Goal: Information Seeking & Learning: Learn about a topic

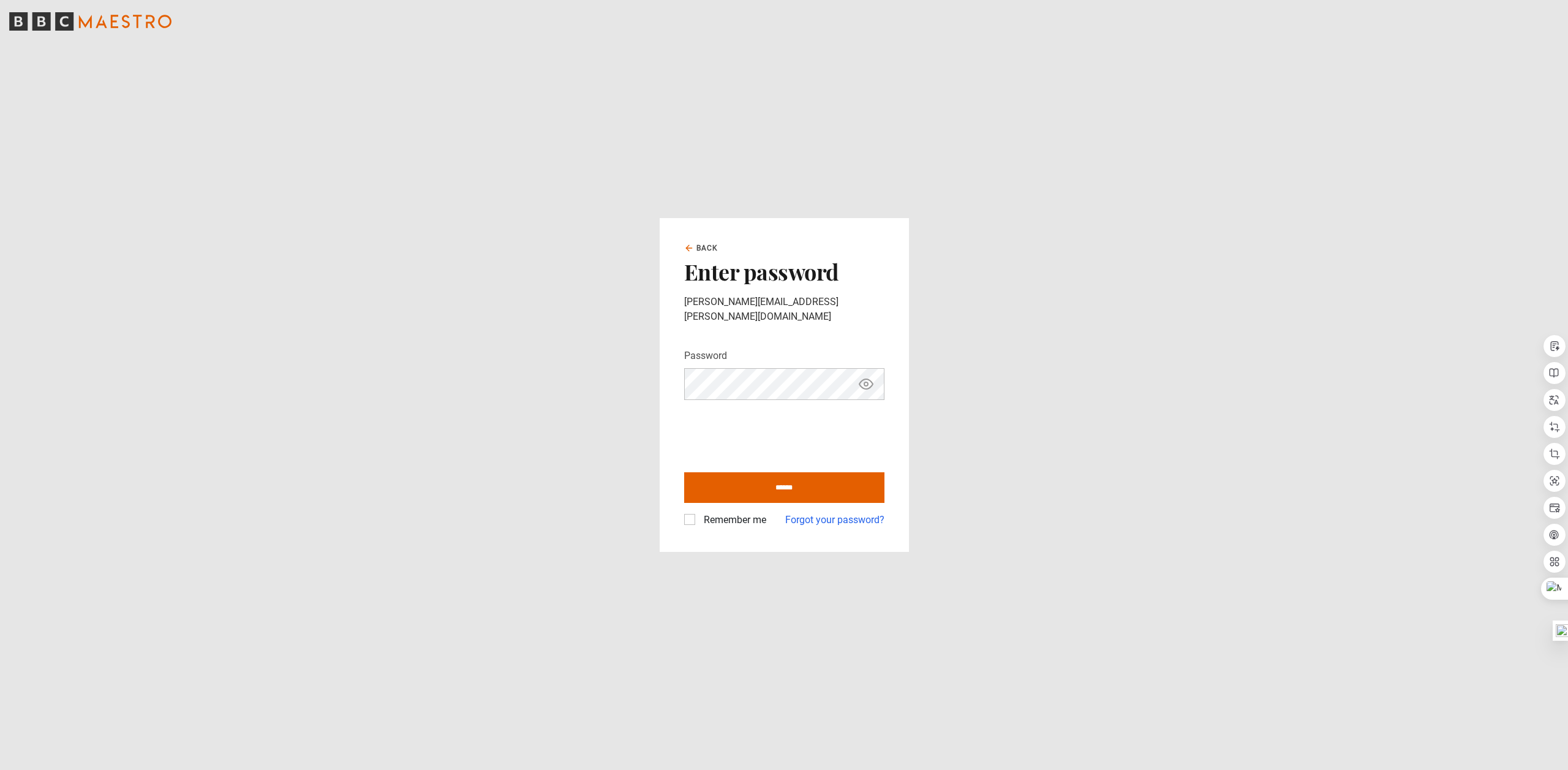
click at [698, 513] on label "Remember me" at bounding box center [732, 520] width 67 height 14
click at [768, 480] on input "******" at bounding box center [784, 487] width 200 height 31
type input "**********"
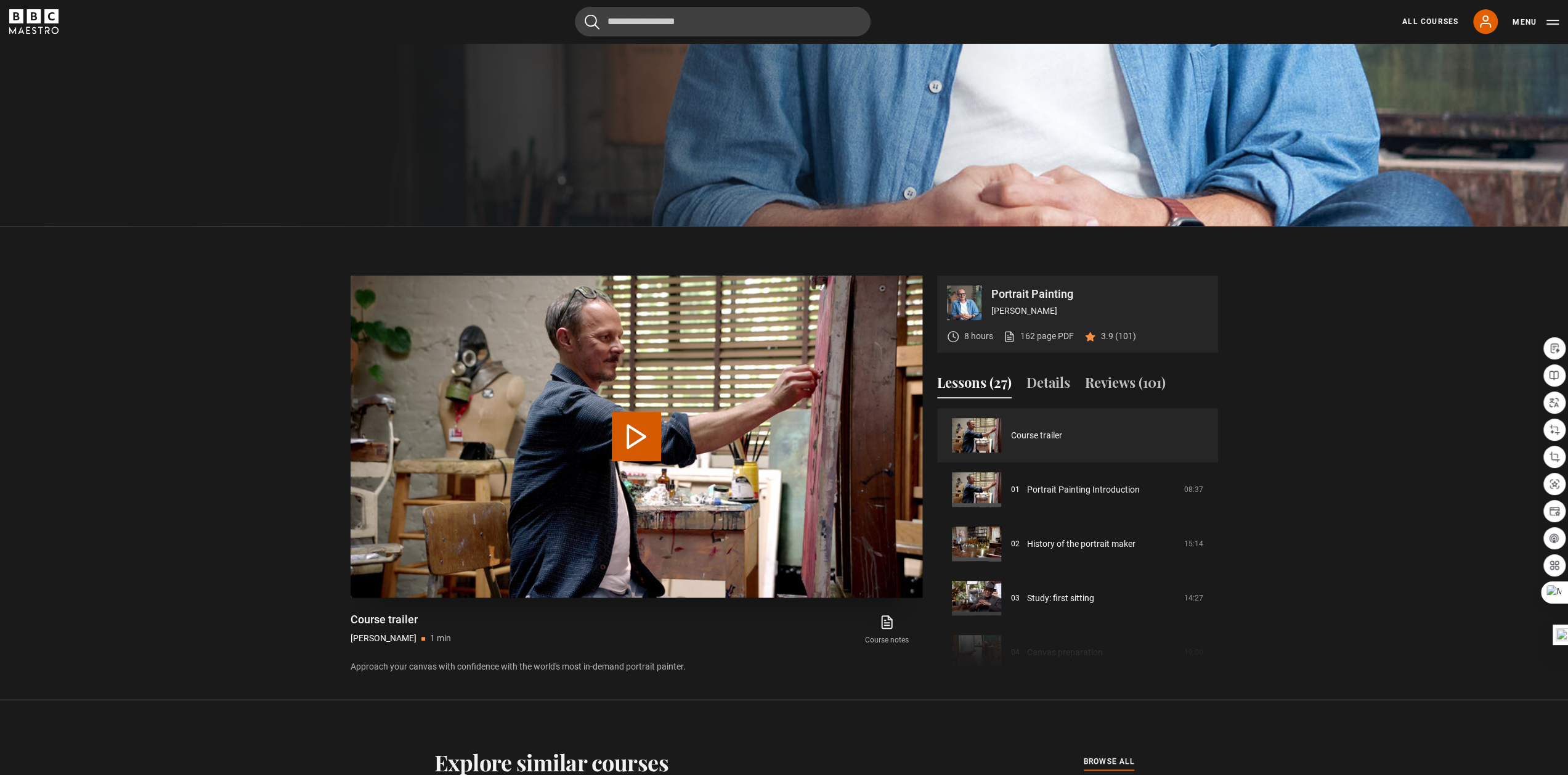
scroll to position [802, 0]
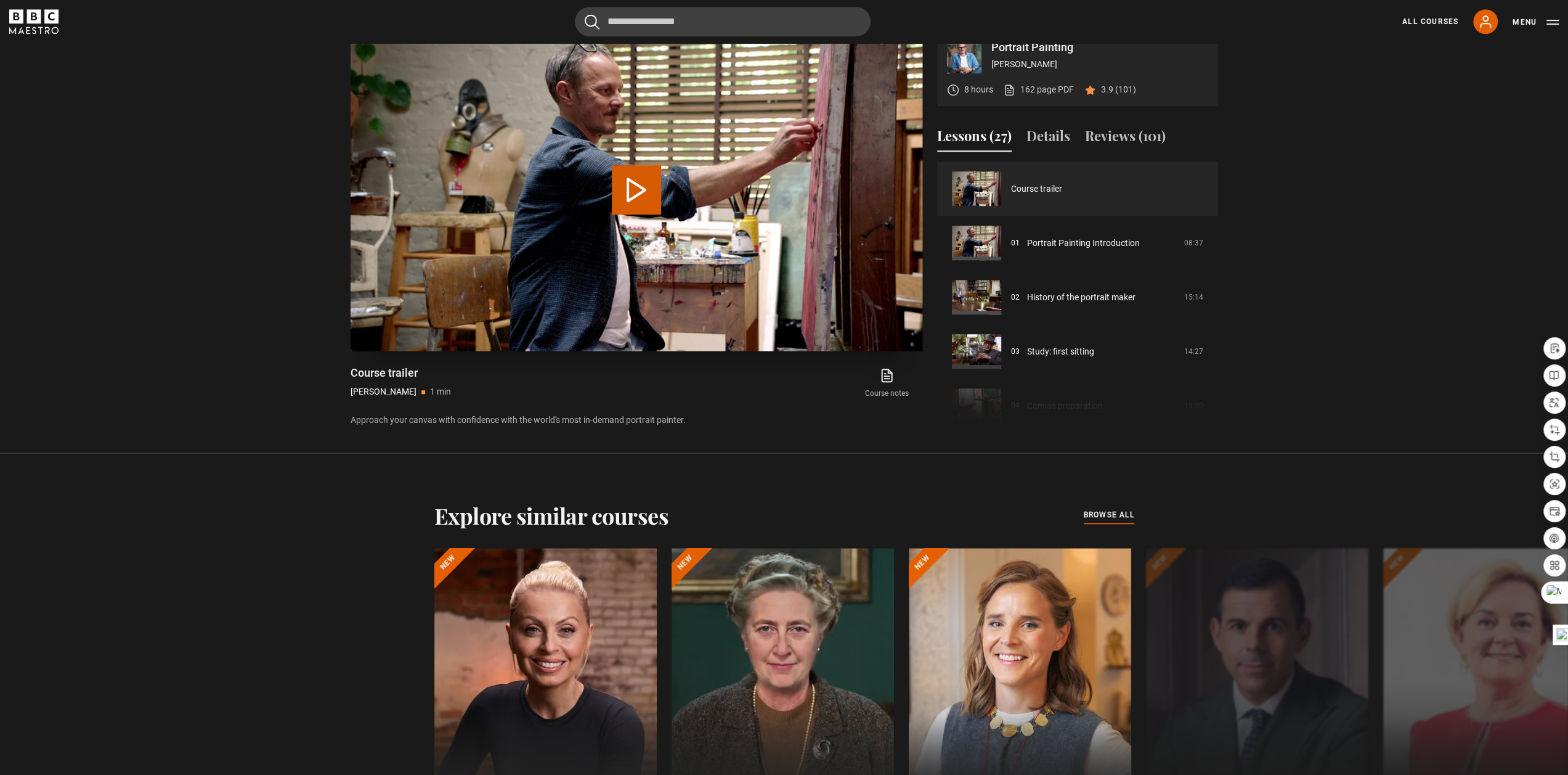
click at [639, 203] on button "Play Video" at bounding box center [637, 190] width 50 height 50
click at [1051, 243] on link "Portrait Painting Introduction" at bounding box center [1084, 243] width 113 height 13
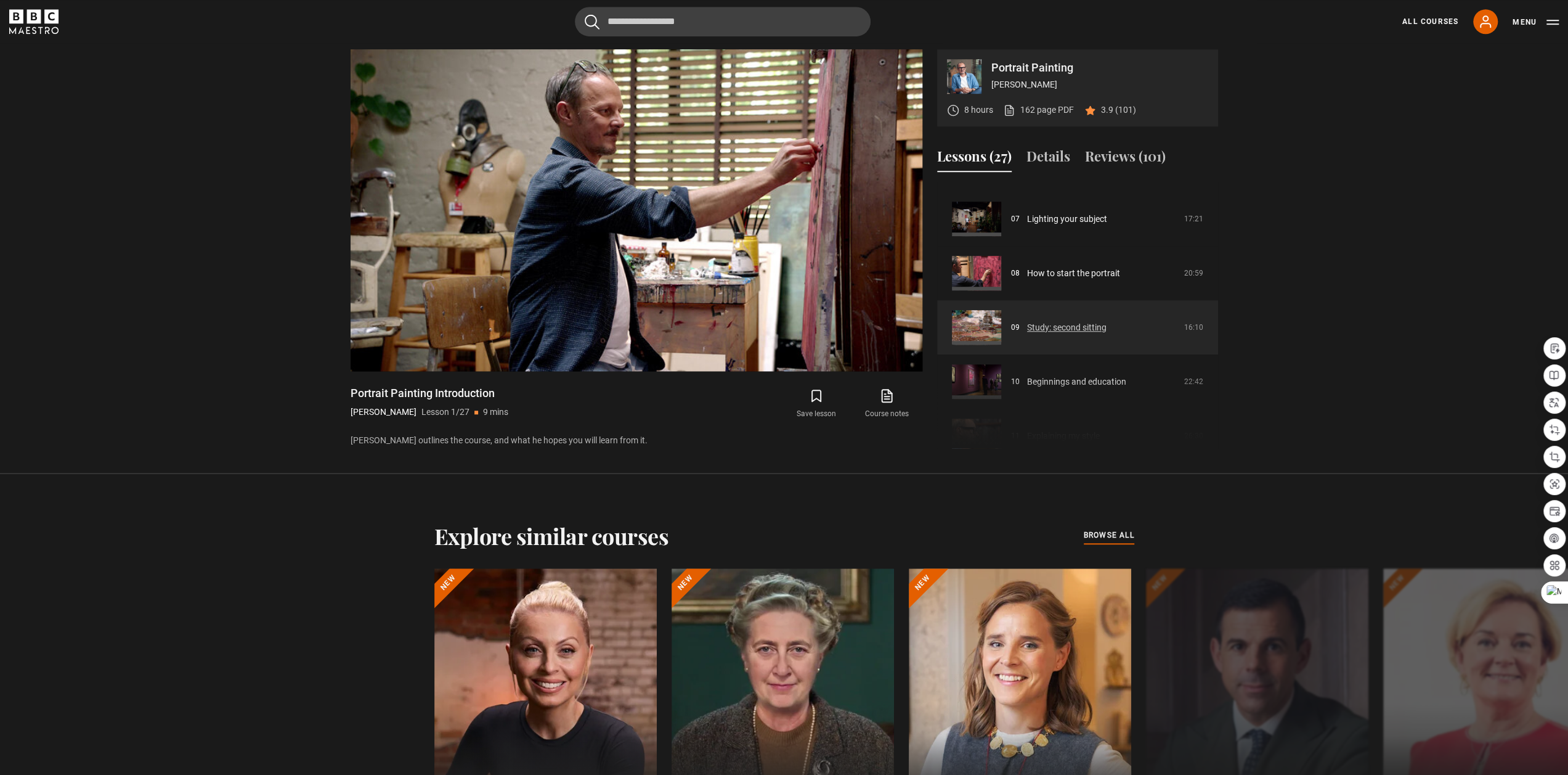
scroll to position [431, 0]
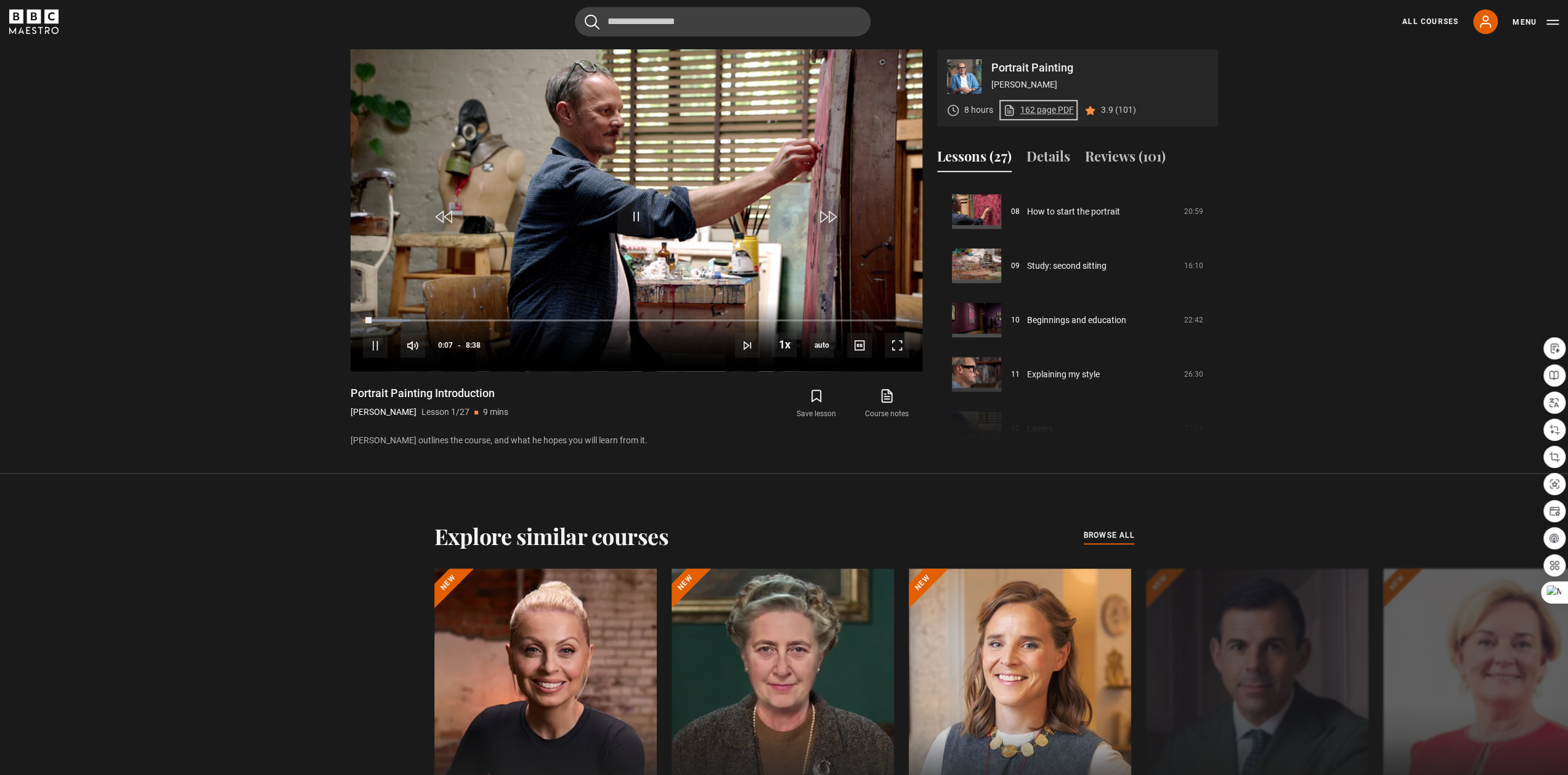
click at [1032, 113] on link "162 page PDF (opens in new tab)" at bounding box center [1038, 110] width 71 height 13
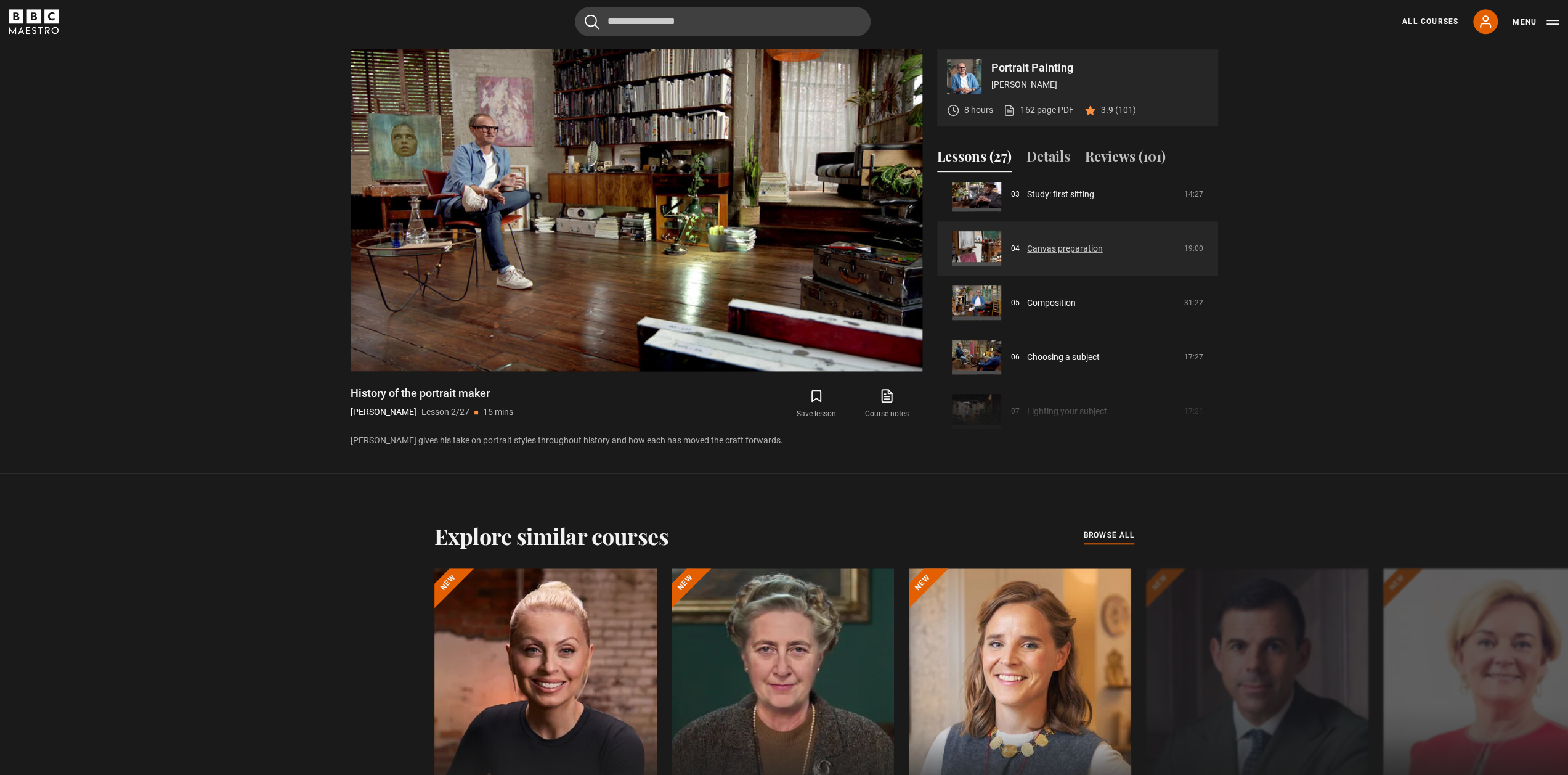
scroll to position [301, 0]
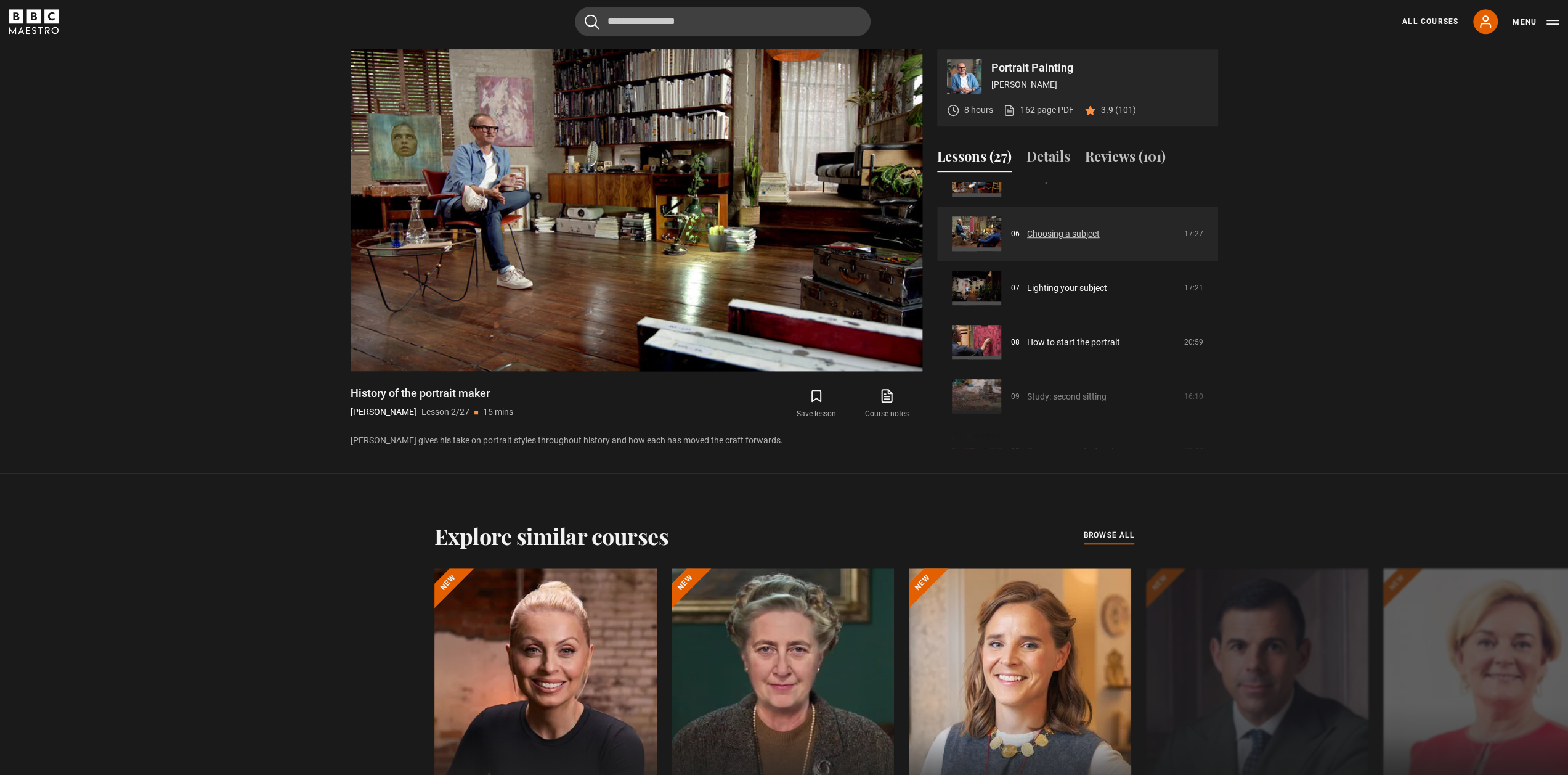
click at [1085, 240] on link "Choosing a subject" at bounding box center [1063, 233] width 73 height 13
click at [1080, 237] on link "Choosing a subject" at bounding box center [1063, 233] width 73 height 13
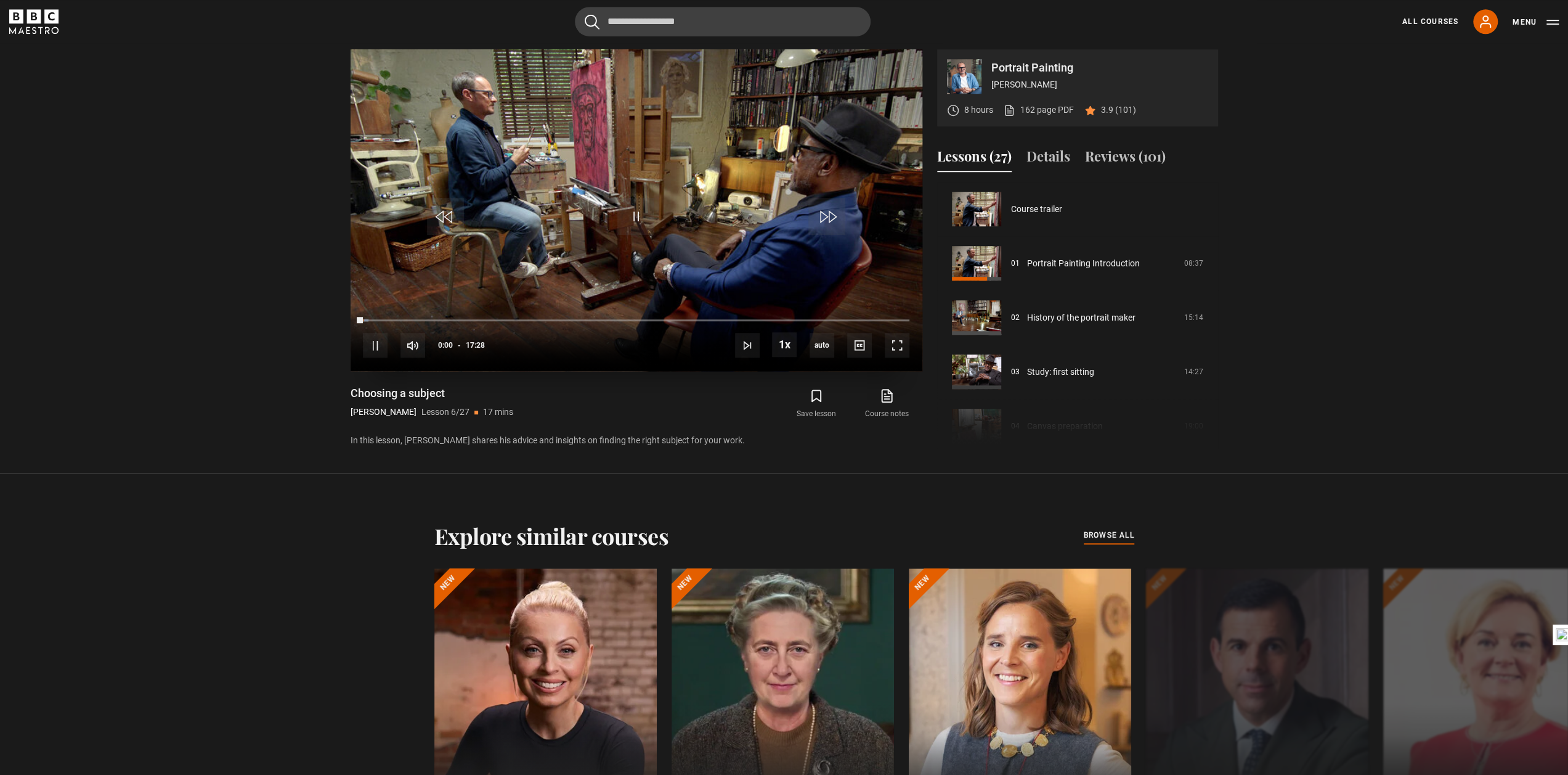
scroll to position [271, 0]
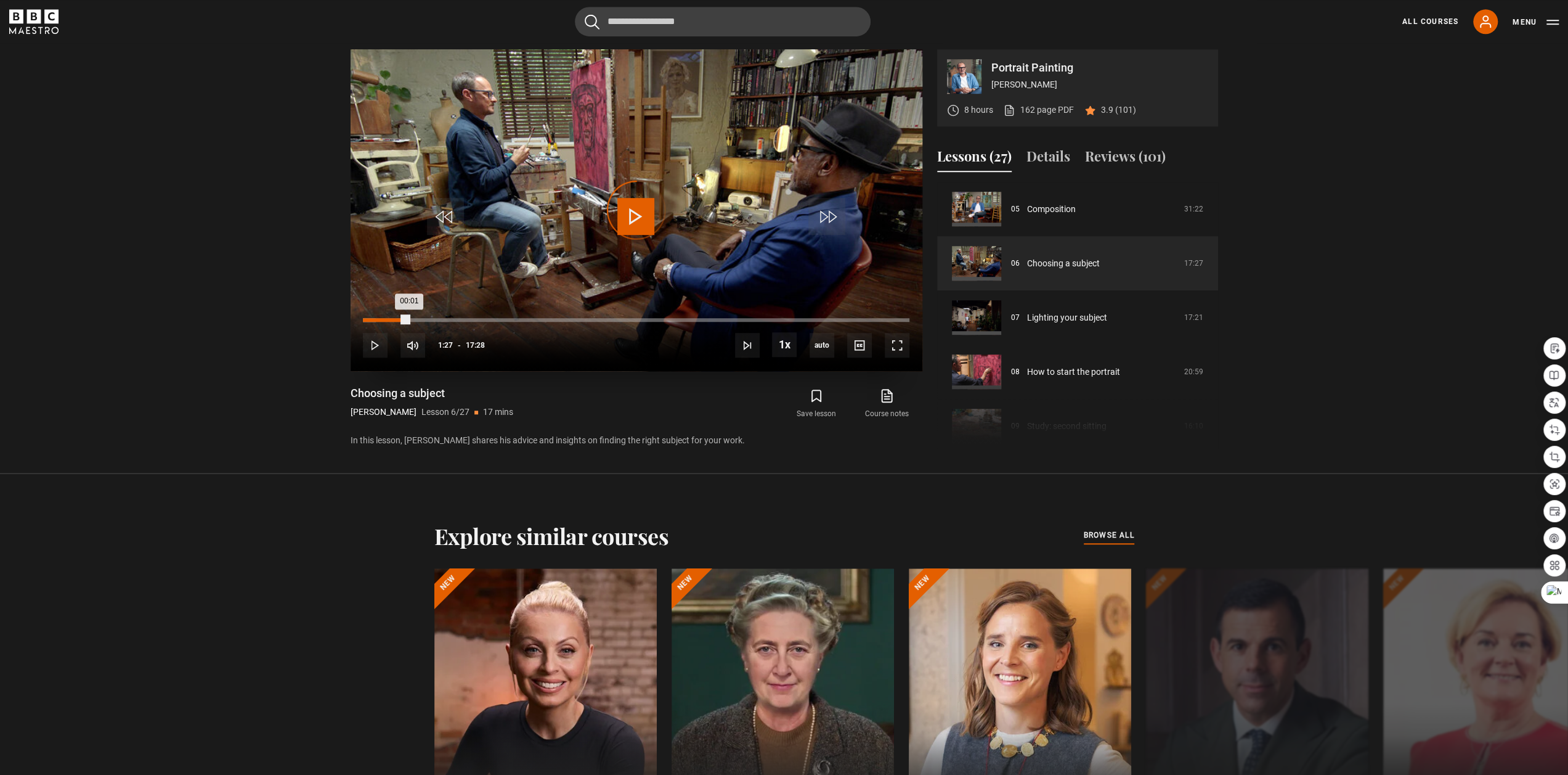
click at [409, 320] on div "Loaded : 2.39% 01:27 00:01" at bounding box center [635, 320] width 546 height 3
click at [530, 319] on div "Loaded : 10.50% 05:21 05:21" at bounding box center [635, 320] width 546 height 3
click at [629, 318] on div "08:30" at bounding box center [630, 320] width 2 height 3
click at [731, 319] on div "Loaded : 0.00% 11:46 11:46" at bounding box center [635, 320] width 546 height 3
click at [825, 315] on div "10s Skip Back 10 seconds Pause 10s Skip Forward 10 seconds Loaded : 68.70% 14:0…" at bounding box center [636, 337] width 572 height 69
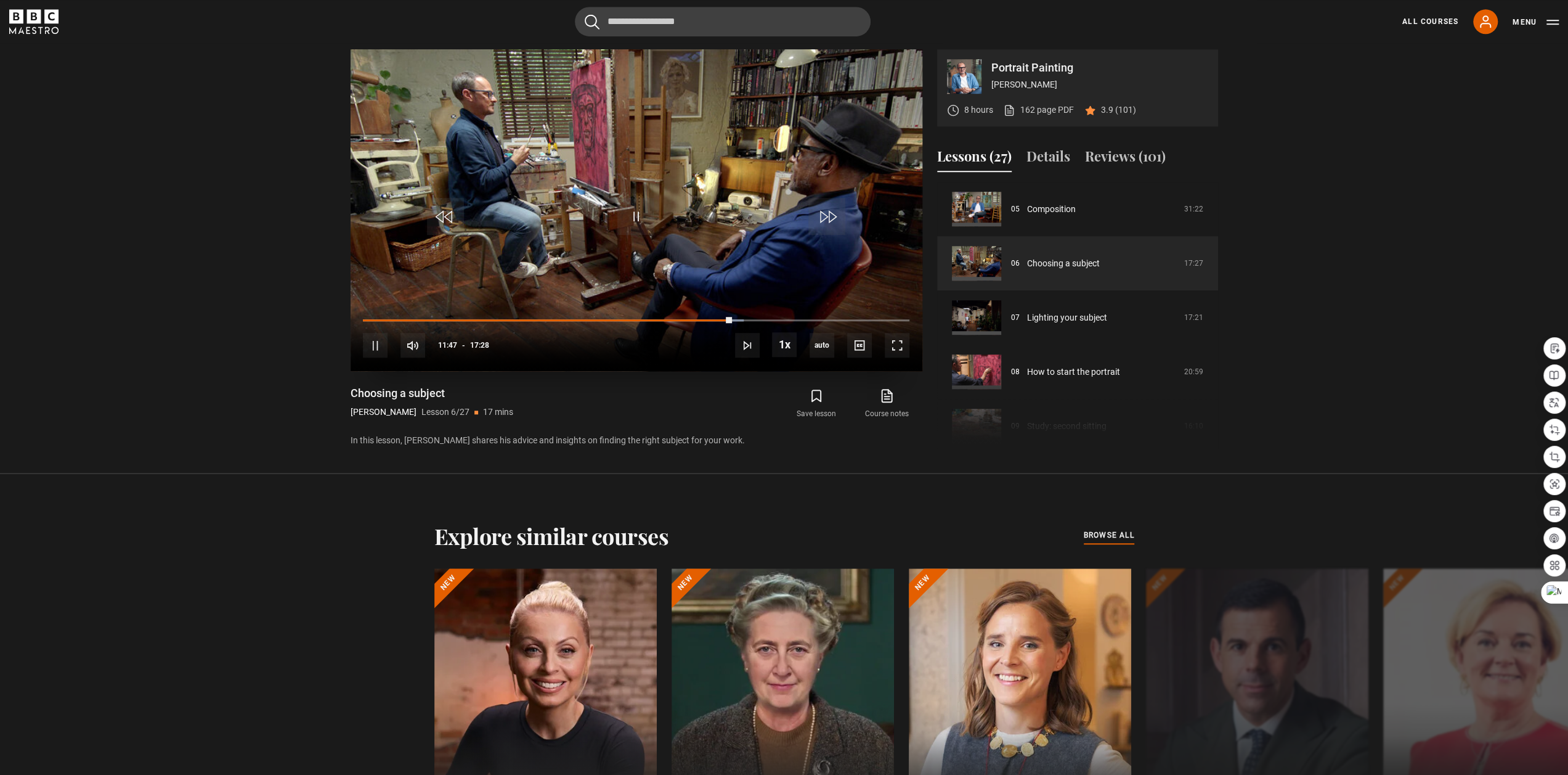
click at [870, 315] on div "10s Skip Back 10 seconds Pause 10s Skip Forward 10 seconds Loaded : 69.66% 14:0…" at bounding box center [636, 337] width 572 height 69
click at [883, 321] on div "10s Skip Back 10 seconds Pause 10s Skip Forward 10 seconds Loaded : 71.09% 16:5…" at bounding box center [636, 337] width 572 height 69
click at [825, 321] on div "10s Skip Back 10 seconds Pause 10s Skip Forward 10 seconds Loaded : 72.04% 16:5…" at bounding box center [636, 337] width 572 height 69
click at [838, 319] on div "Loaded : 73.00% 15:11 15:11" at bounding box center [635, 320] width 546 height 3
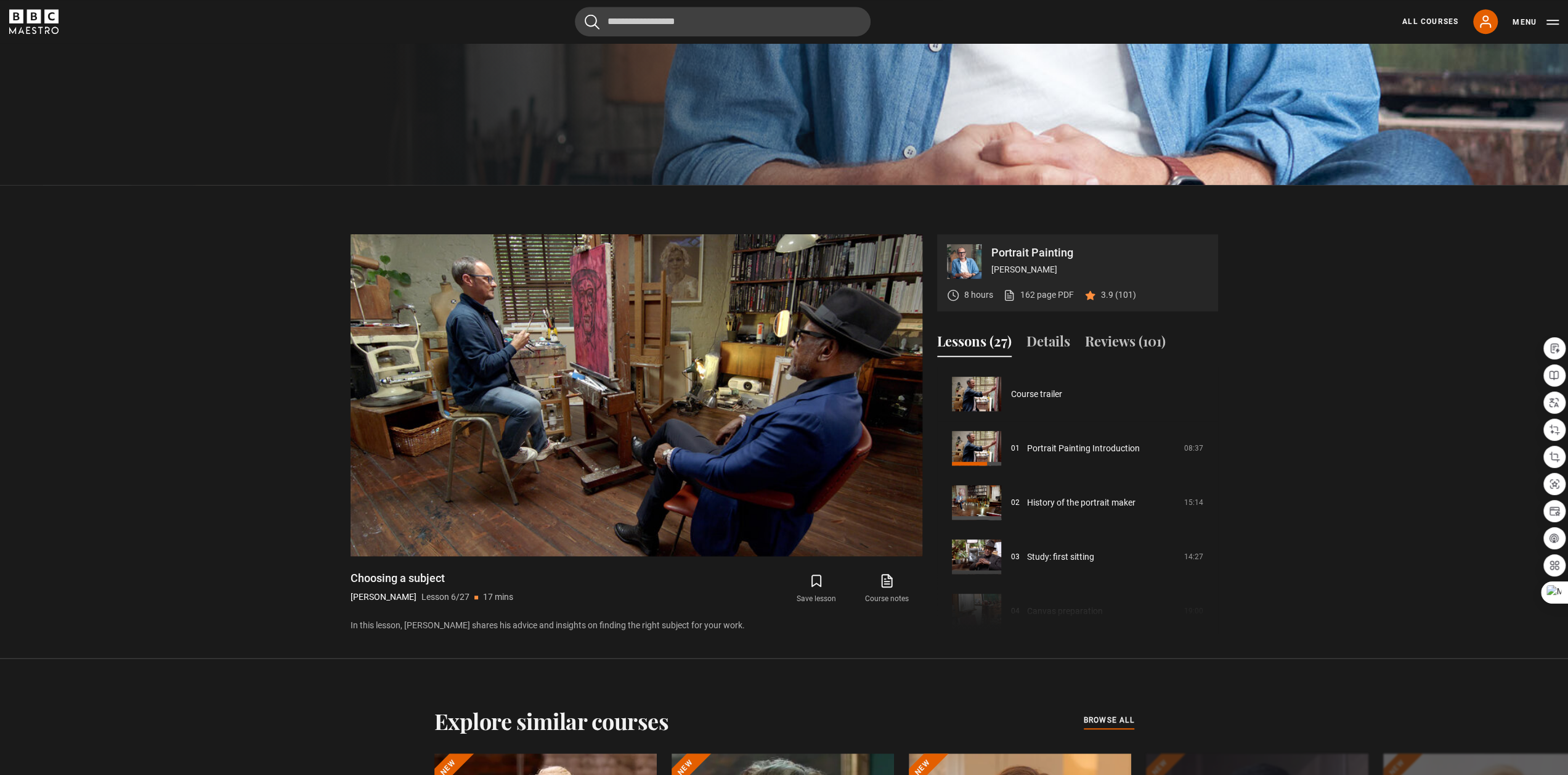
scroll to position [350, 0]
